Goal: Use online tool/utility: Utilize a website feature to perform a specific function

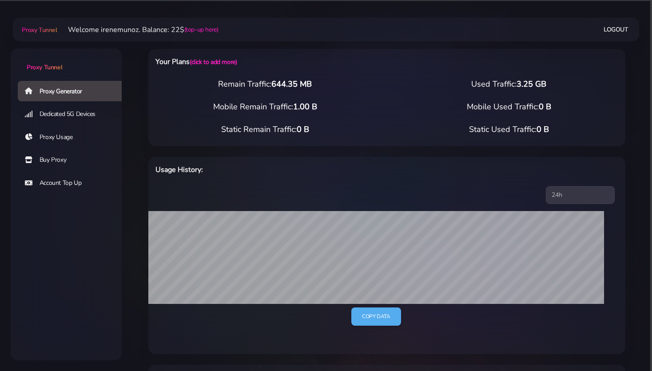
click at [42, 271] on div "Proxy Generator Dedicated 5G Devices Proxy Usage Buy Proxy Account Top Up" at bounding box center [66, 185] width 111 height 211
drag, startPoint x: 272, startPoint y: 83, endPoint x: 327, endPoint y: 84, distance: 54.7
click at [327, 84] on div "Remain Traffic: 644.35 MB" at bounding box center [265, 84] width 244 height 12
copy span "644.35 MB"
click at [70, 235] on div "Proxy Generator Dedicated 5G Devices Proxy Usage Buy Proxy Account Top Up" at bounding box center [66, 185] width 111 height 211
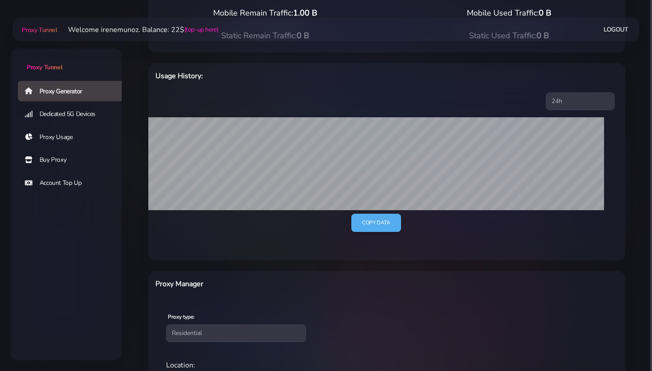
scroll to position [235, 0]
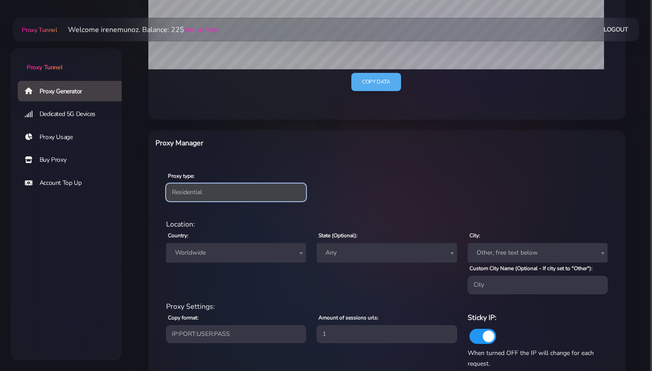
click at [195, 191] on select "Residential Static Mobile" at bounding box center [236, 193] width 140 height 18
select select "static"
click option "Static" at bounding box center [0, 0] width 0 height 0
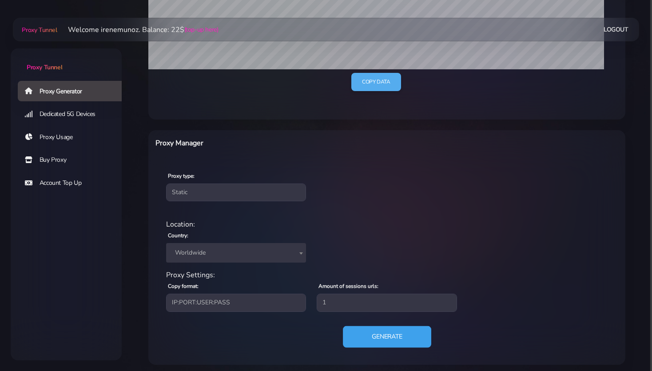
click at [382, 335] on button "Generate" at bounding box center [387, 337] width 88 height 22
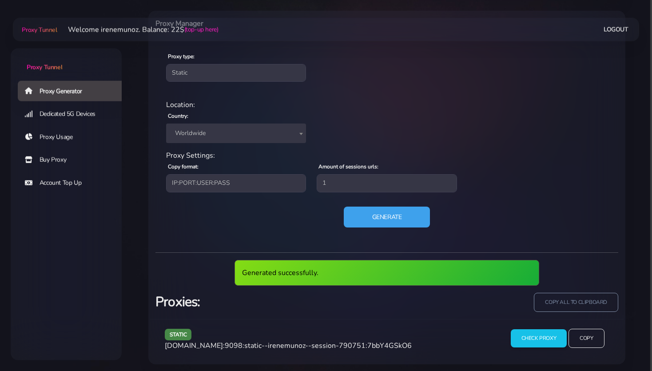
scroll to position [324, 0]
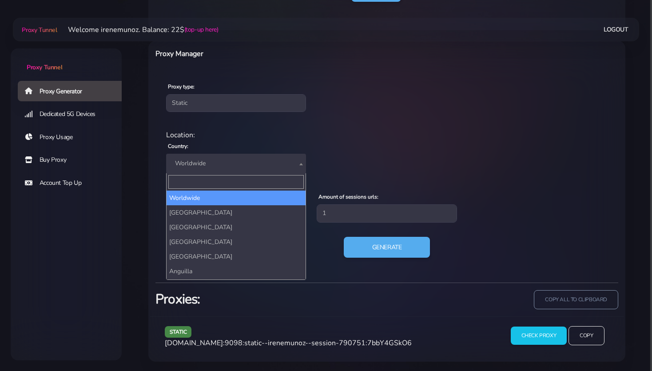
click at [196, 166] on span "Worldwide" at bounding box center [236, 163] width 129 height 12
click at [190, 180] on input "Search" at bounding box center [236, 182] width 136 height 14
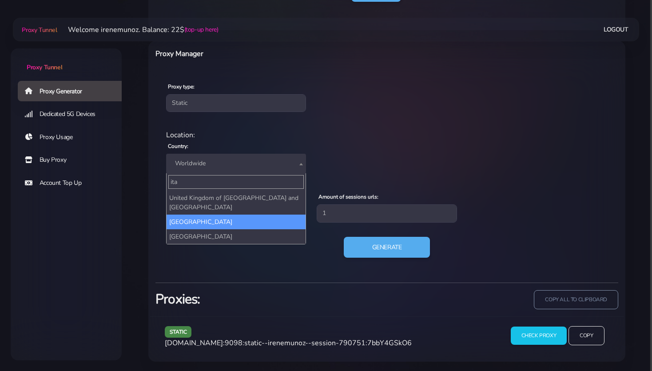
type input "ita"
select select "IT"
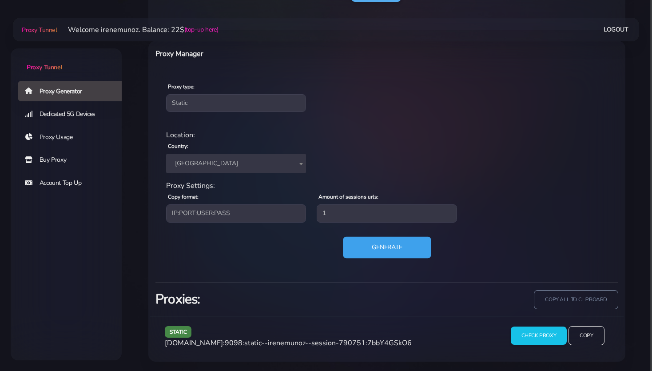
click at [370, 247] on button "Generate" at bounding box center [387, 247] width 88 height 22
click at [531, 336] on input "Check Proxy" at bounding box center [538, 336] width 57 height 19
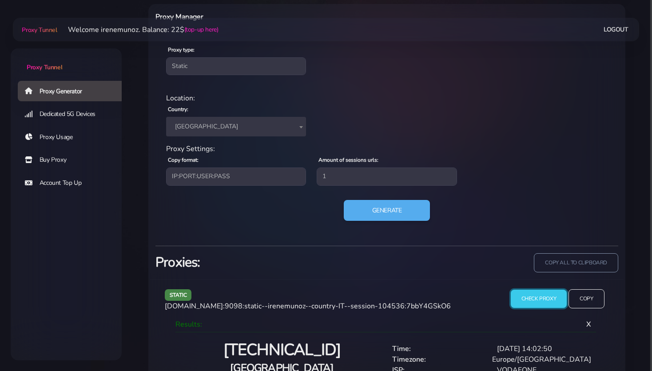
scroll to position [405, 0]
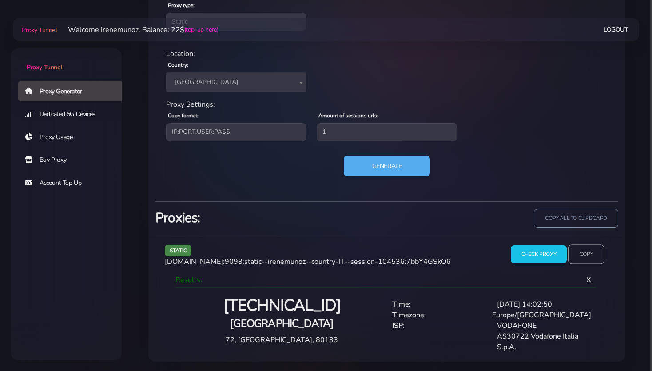
click at [587, 251] on input "Copy" at bounding box center [586, 255] width 36 height 20
